Goal: Transaction & Acquisition: Book appointment/travel/reservation

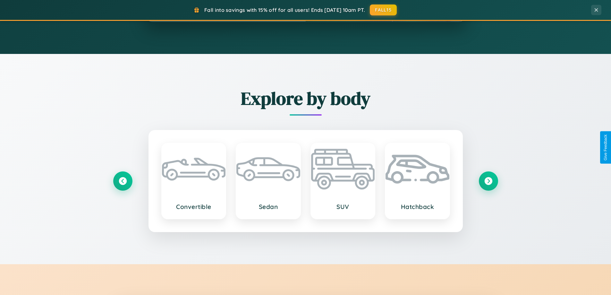
scroll to position [1234, 0]
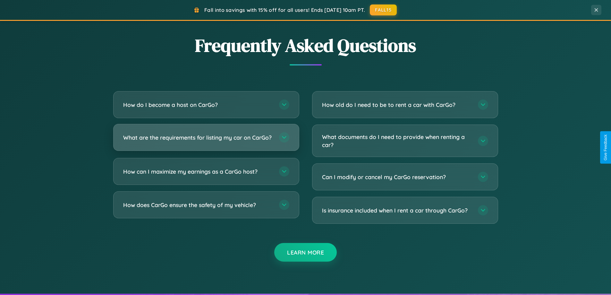
click at [206, 140] on h3 "What are the requirements for listing my car on CarGo?" at bounding box center [197, 137] width 149 height 8
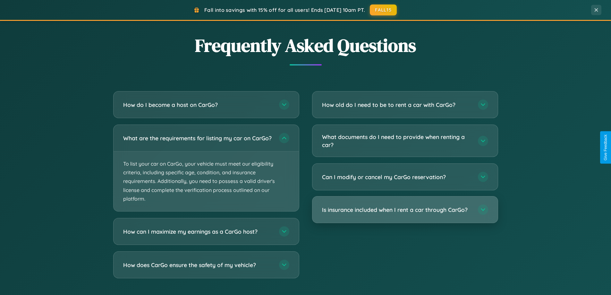
click at [405, 210] on h3 "Is insurance included when I rent a car through CarGo?" at bounding box center [396, 210] width 149 height 8
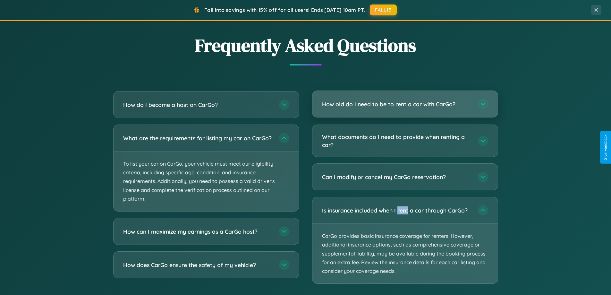
click at [405, 104] on h3 "How old do I need to be to rent a car with CarGo?" at bounding box center [396, 104] width 149 height 8
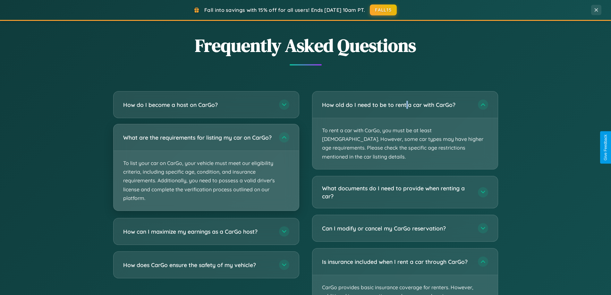
click at [206, 170] on p "To list your car on CarGo, your vehicle must meet our eligibility criteria, inc…" at bounding box center [206, 181] width 185 height 60
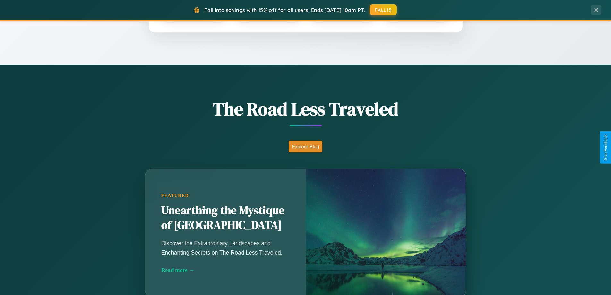
scroll to position [441, 0]
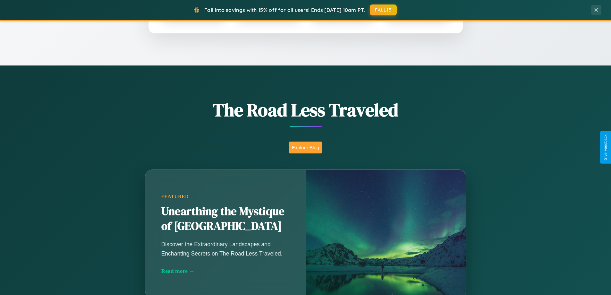
click at [305, 147] on button "Explore Blog" at bounding box center [306, 147] width 34 height 12
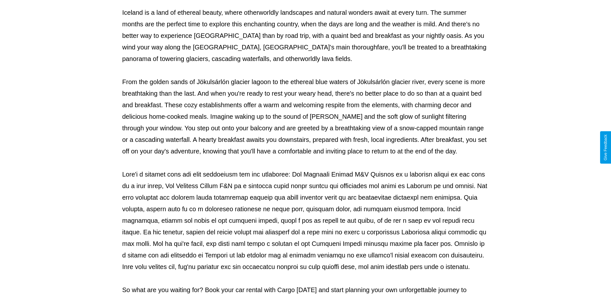
scroll to position [208, 0]
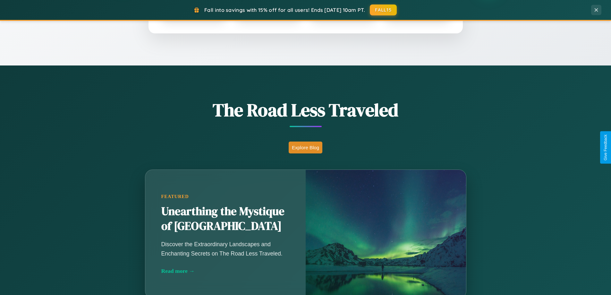
scroll to position [139, 0]
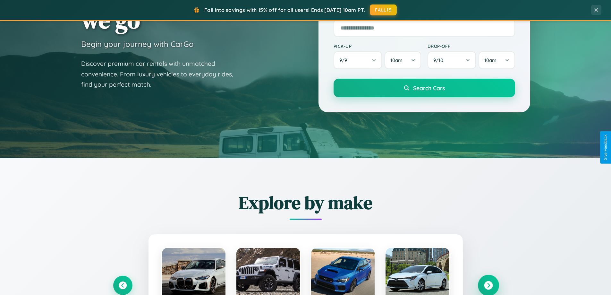
click at [488, 285] on icon at bounding box center [488, 285] width 9 height 9
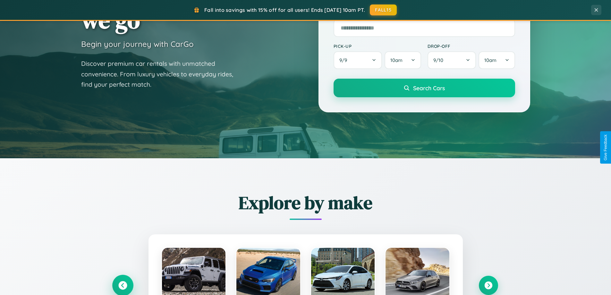
click at [123, 285] on icon at bounding box center [122, 285] width 9 height 9
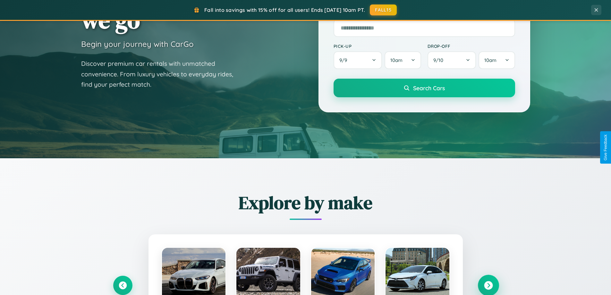
click at [488, 285] on icon at bounding box center [488, 285] width 9 height 9
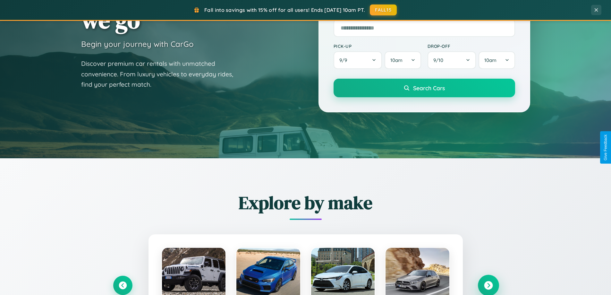
scroll to position [1031, 0]
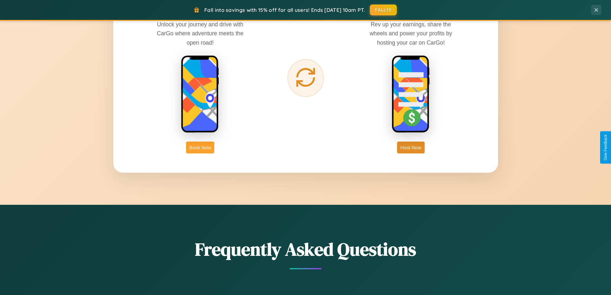
click at [200, 147] on button "Book Now" at bounding box center [200, 147] width 28 height 12
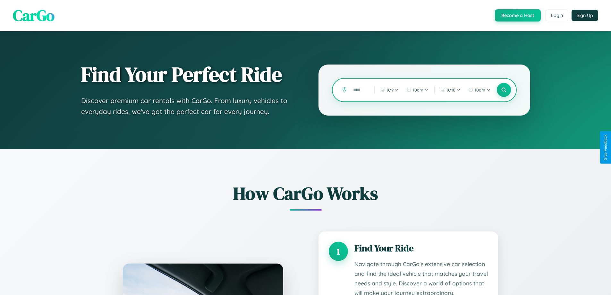
click at [359, 90] on input "text" at bounding box center [359, 89] width 18 height 11
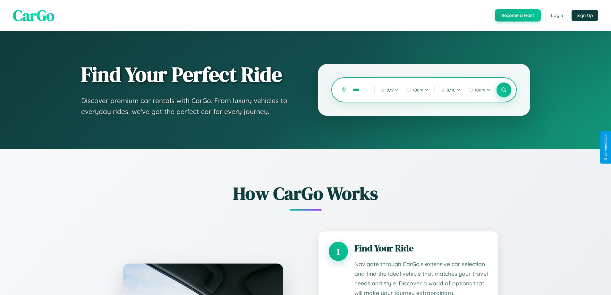
type input "****"
click at [504, 90] on icon at bounding box center [504, 90] width 6 height 6
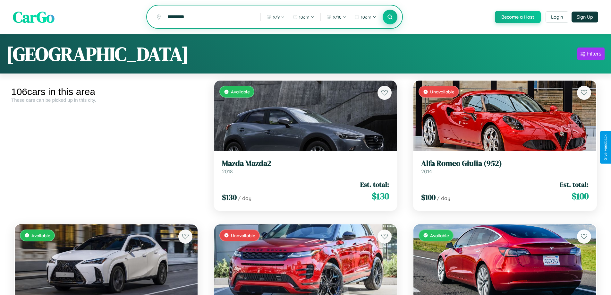
click at [390, 17] on icon at bounding box center [390, 17] width 6 height 6
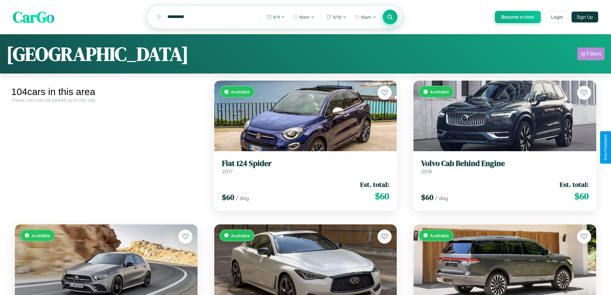
click at [591, 55] on div "Filters" at bounding box center [594, 54] width 15 height 6
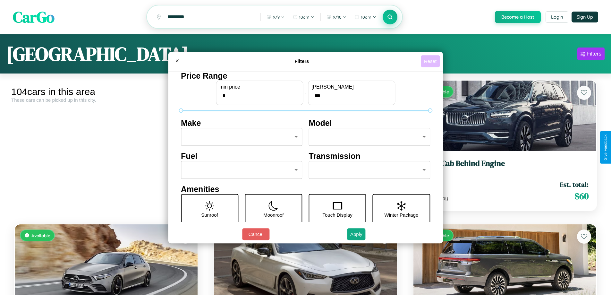
click at [431, 61] on button "Reset" at bounding box center [430, 61] width 19 height 12
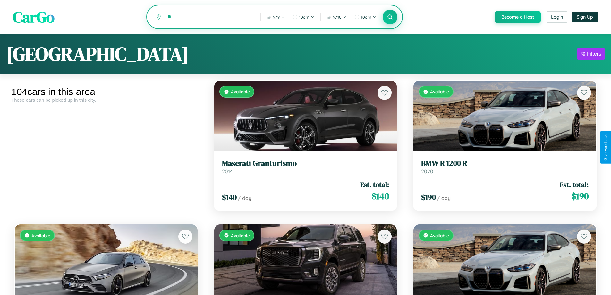
type input "*"
type input "********"
click at [390, 17] on icon at bounding box center [390, 17] width 6 height 6
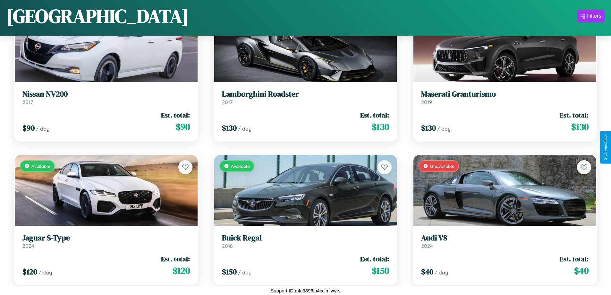
scroll to position [2819, 0]
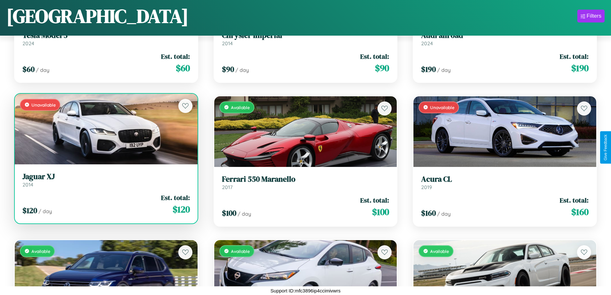
click at [105, 129] on div "Unavailable" at bounding box center [106, 129] width 183 height 71
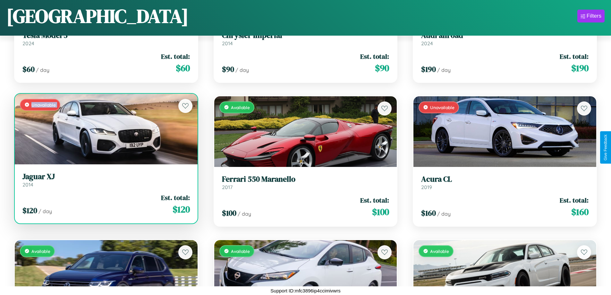
click at [105, 129] on div "Unavailable" at bounding box center [106, 129] width 183 height 71
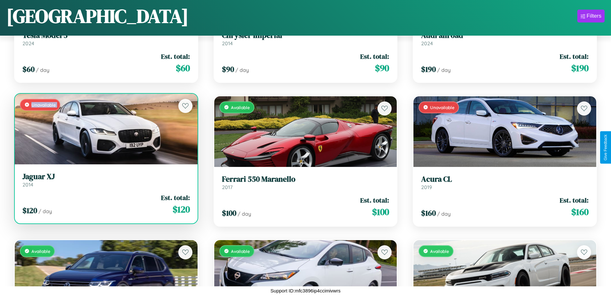
click at [105, 129] on div "Unavailable" at bounding box center [106, 129] width 183 height 71
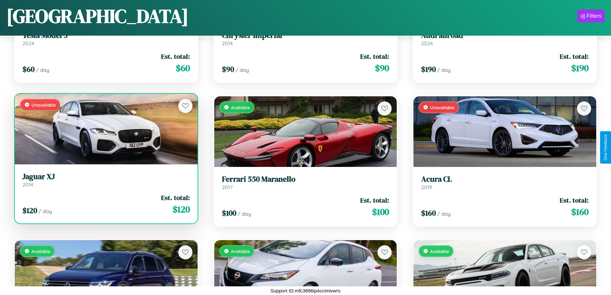
click at [105, 129] on div "Unavailable" at bounding box center [106, 129] width 183 height 71
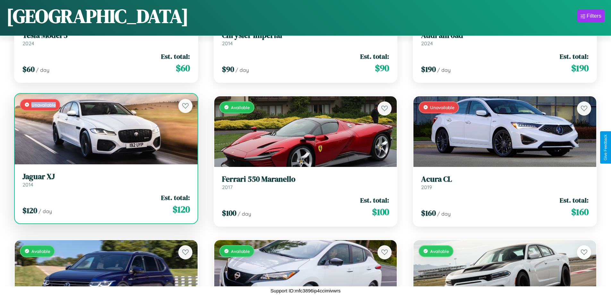
click at [105, 129] on div "Unavailable" at bounding box center [106, 129] width 183 height 71
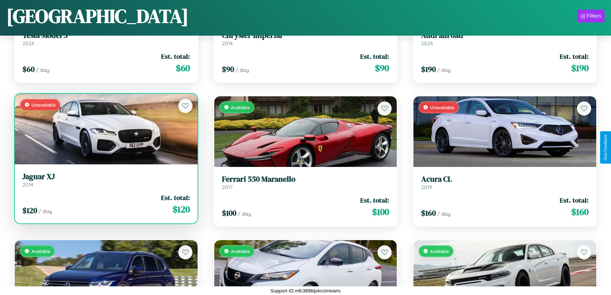
click at [105, 180] on h3 "Jaguar XJ" at bounding box center [105, 176] width 167 height 9
